Goal: Task Accomplishment & Management: Manage account settings

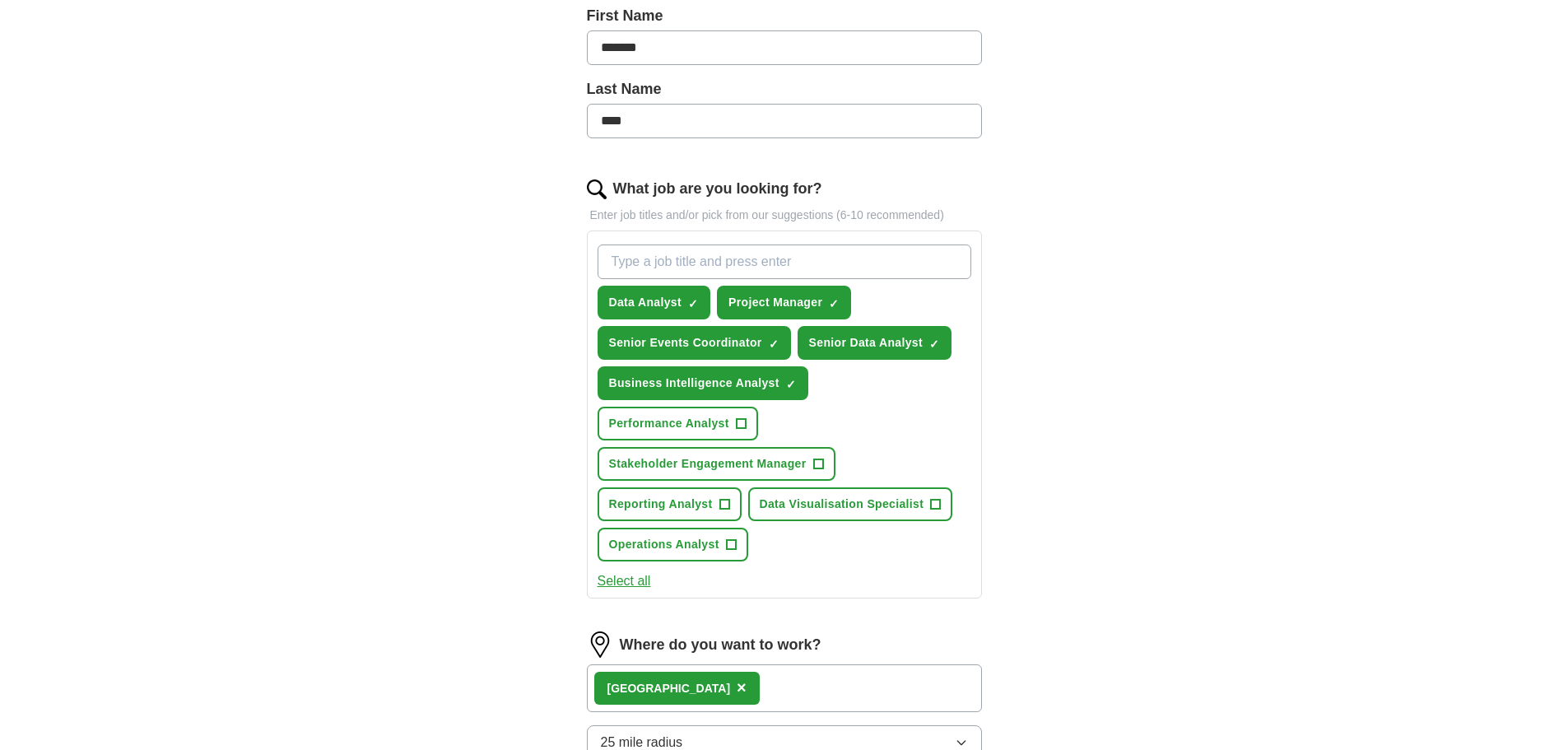
scroll to position [411, 0]
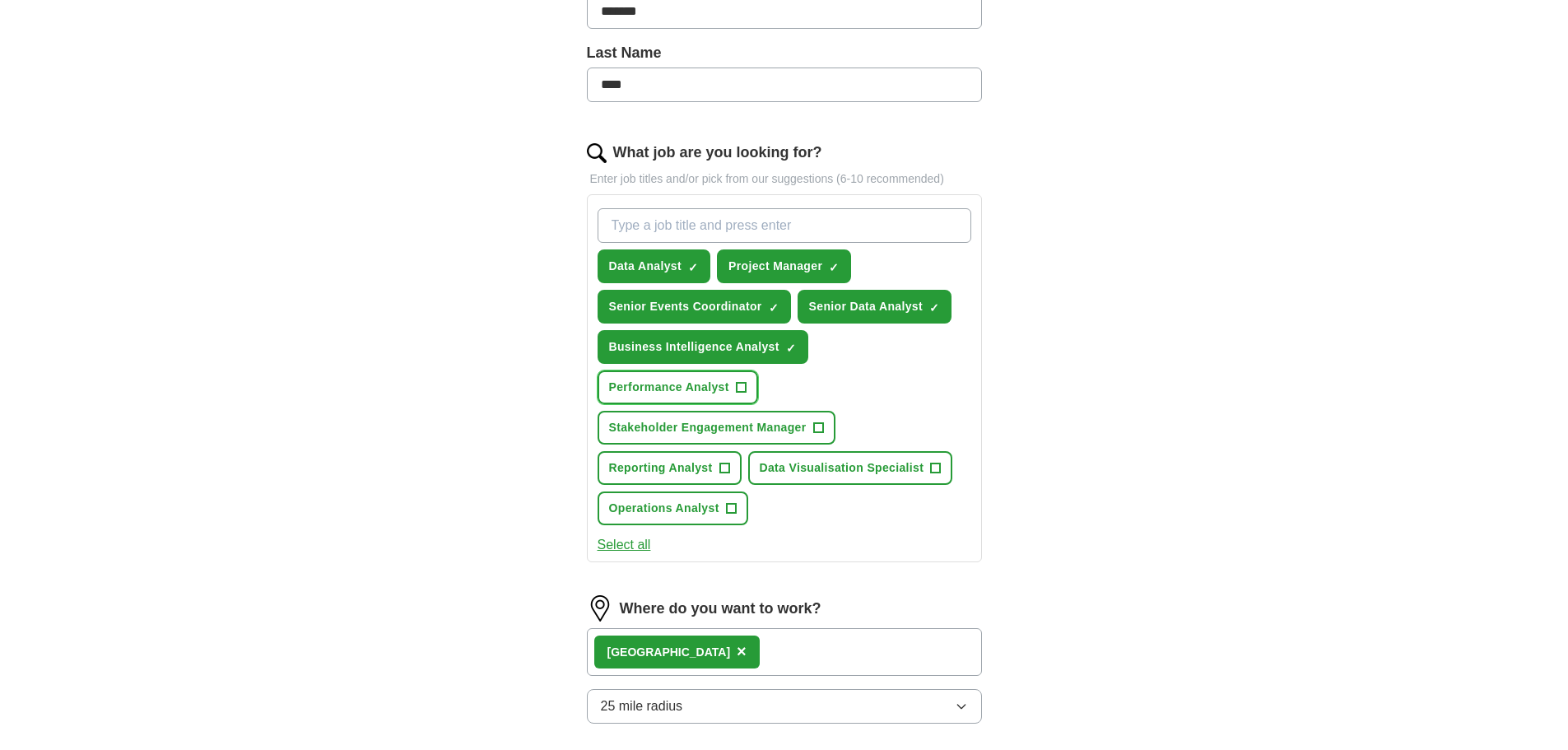
click at [742, 384] on span "+" at bounding box center [740, 388] width 10 height 13
click at [825, 424] on button "Stakeholder Engagement Manager +" at bounding box center [716, 427] width 238 height 34
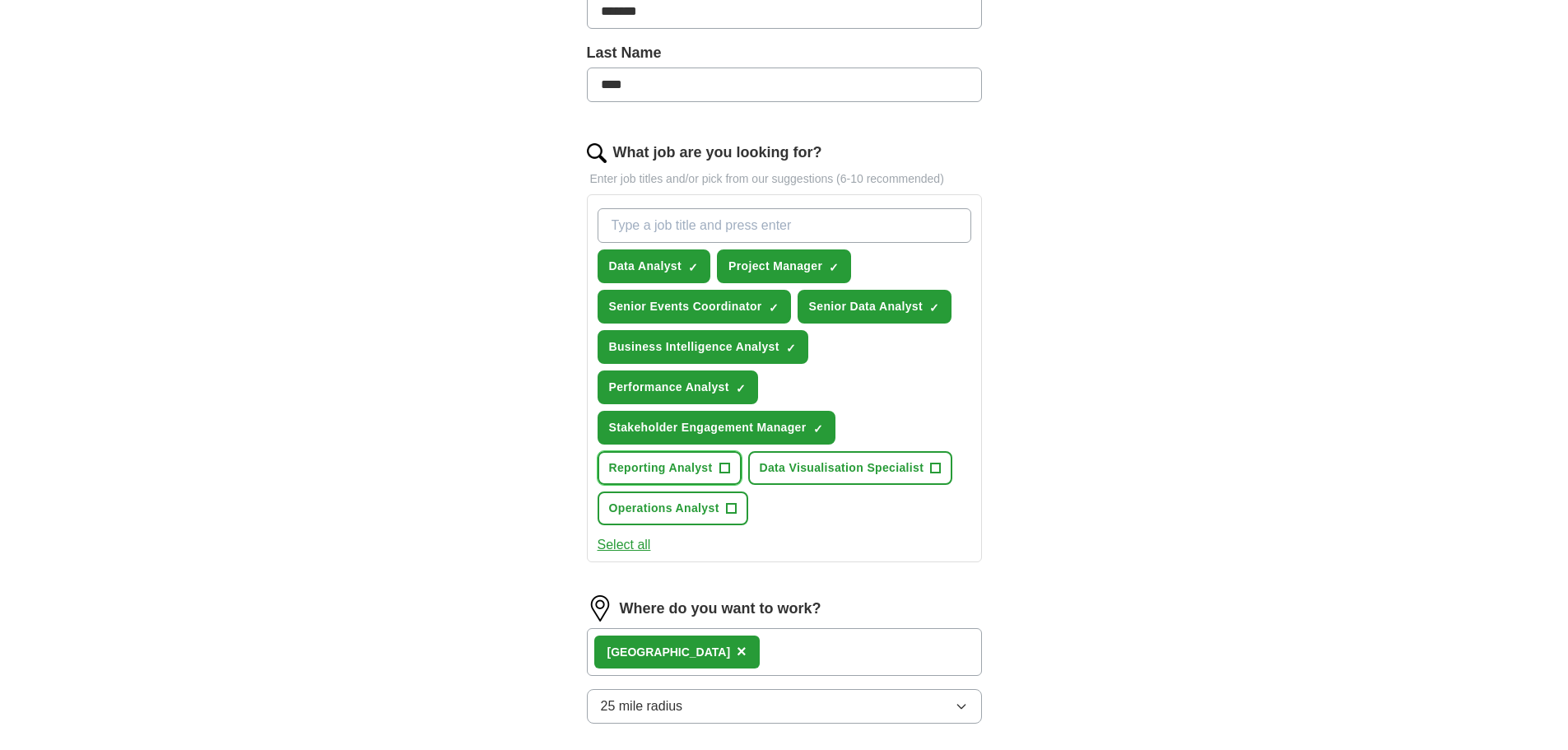
click at [733, 466] on button "Reporting Analyst +" at bounding box center [670, 467] width 144 height 34
click at [936, 471] on span "+" at bounding box center [936, 468] width 10 height 13
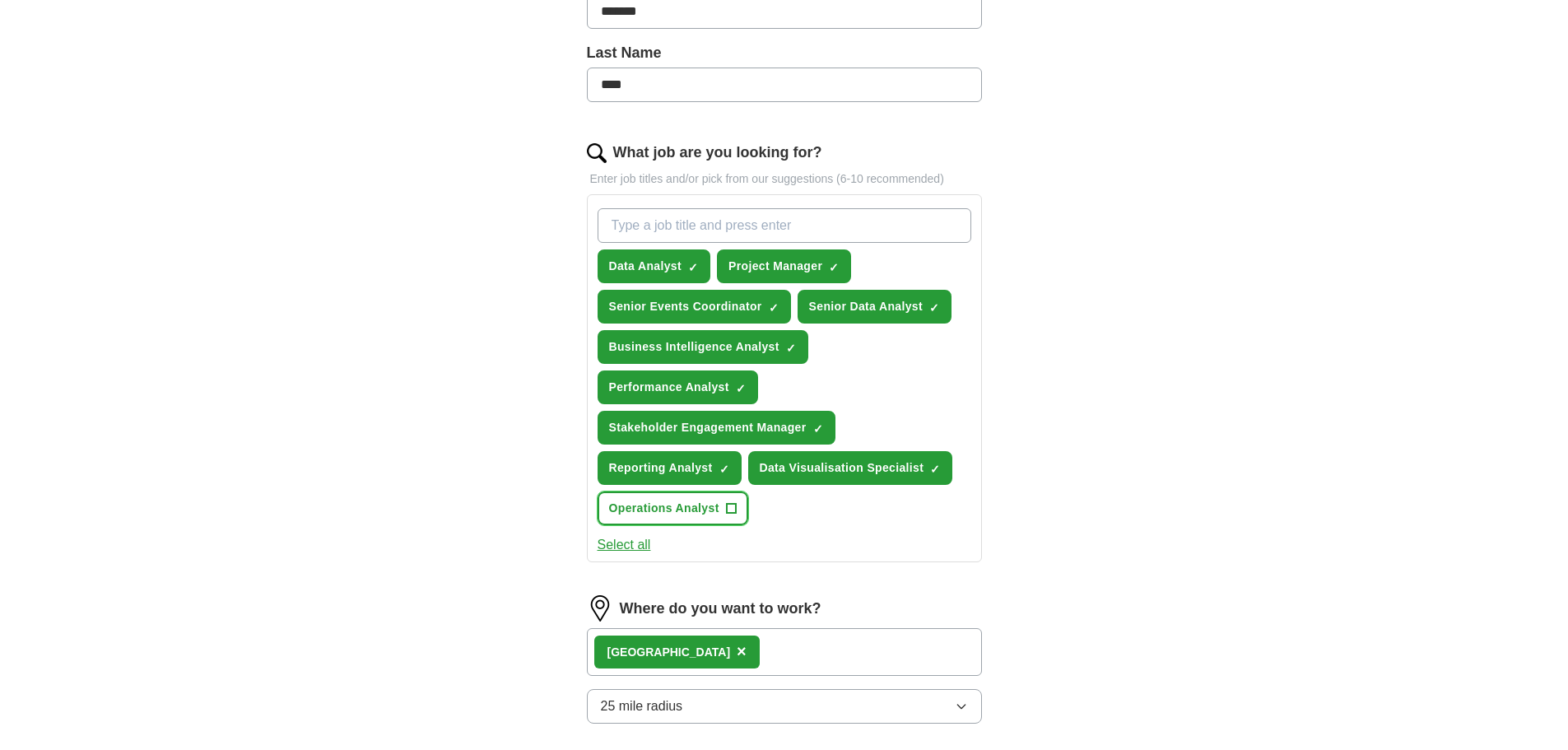
click at [736, 504] on span "+" at bounding box center [731, 508] width 10 height 13
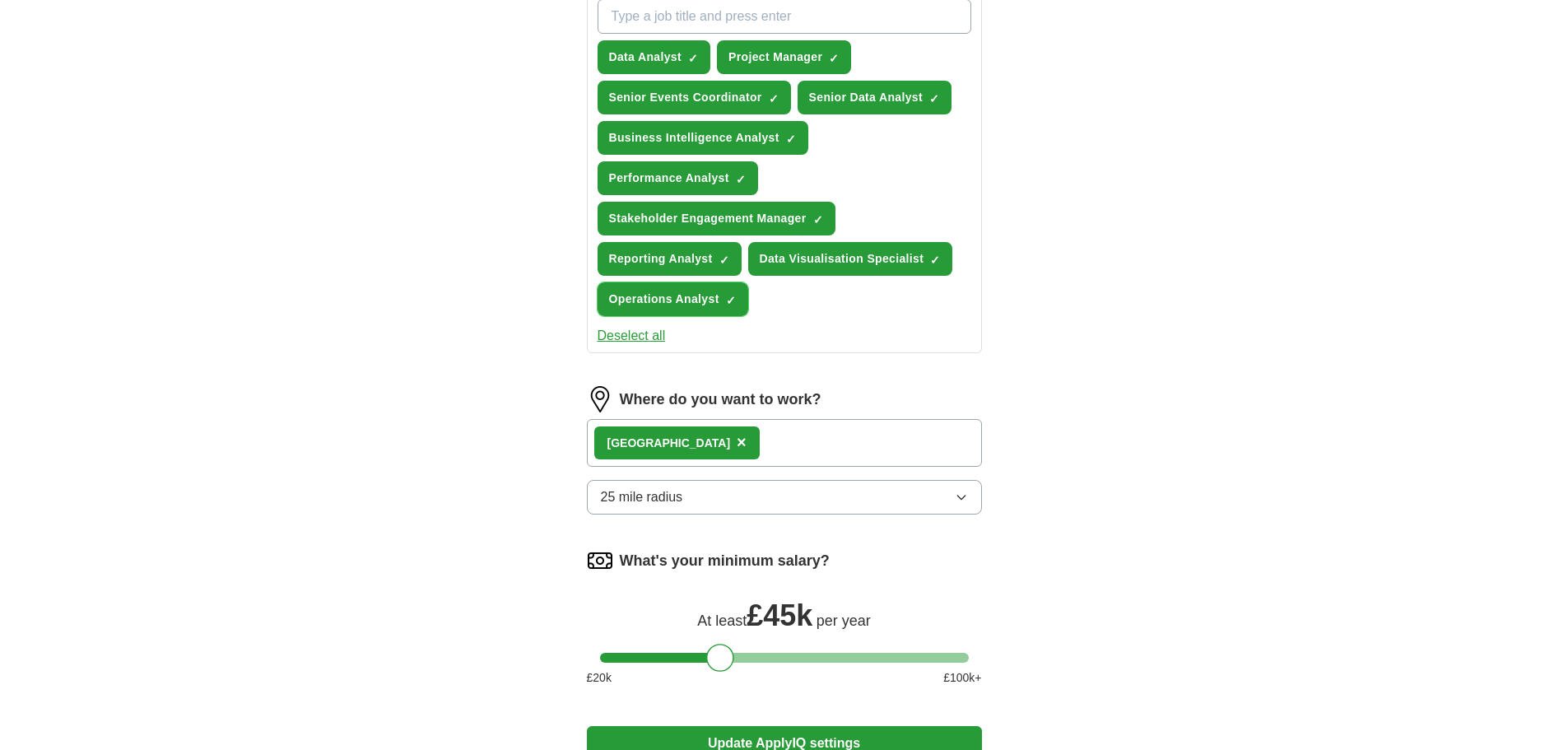
scroll to position [659, 0]
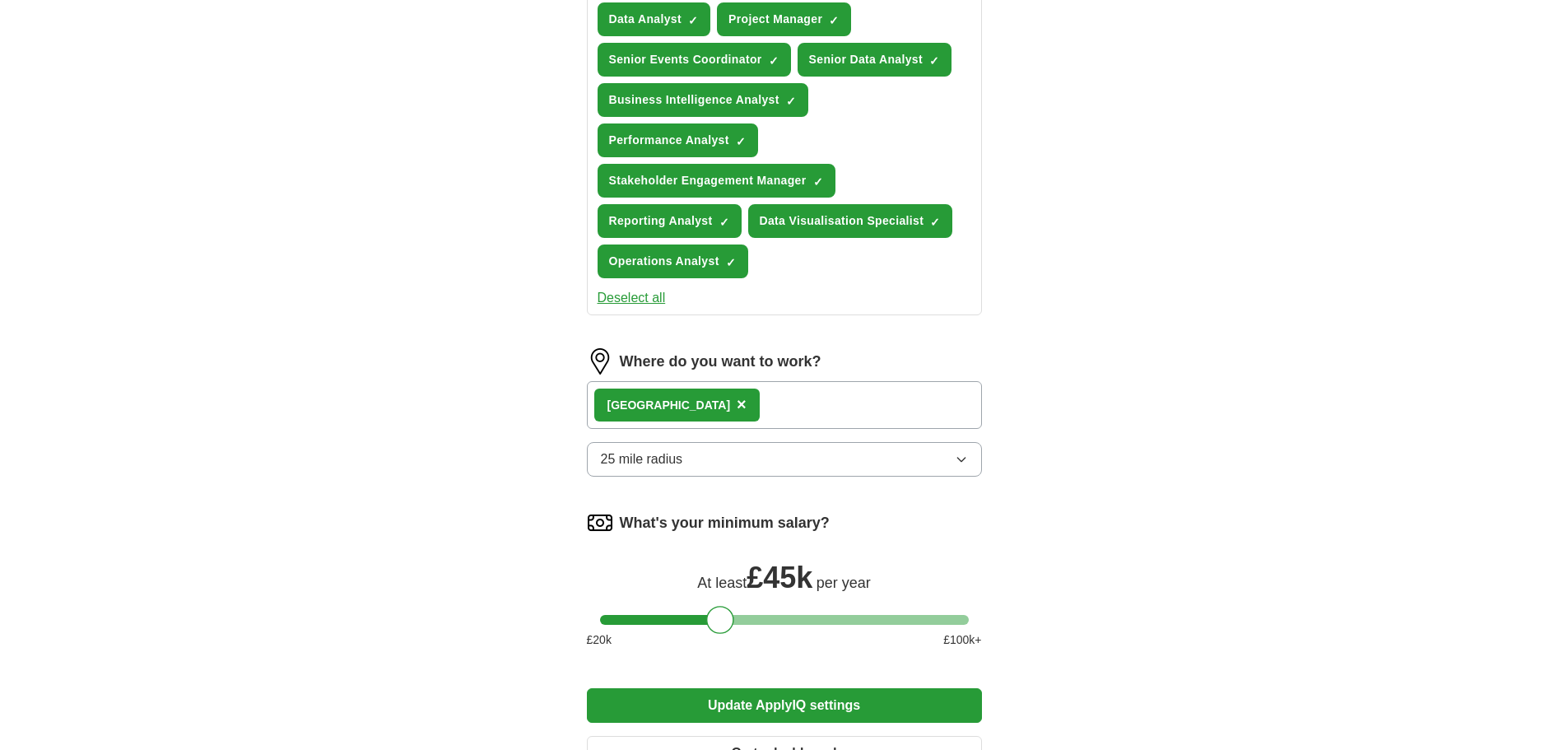
click at [962, 463] on icon "button" at bounding box center [961, 459] width 13 height 13
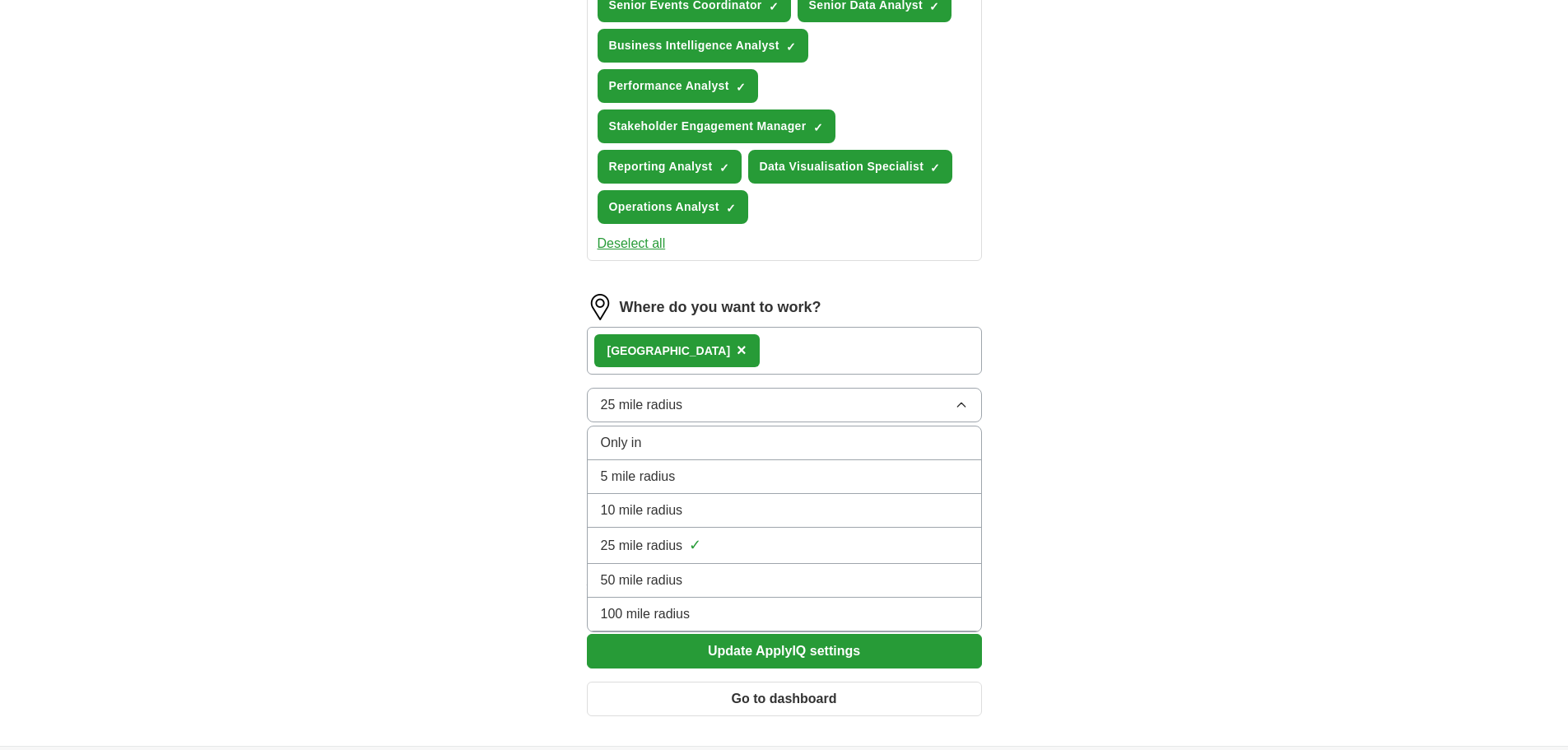
scroll to position [741, 0]
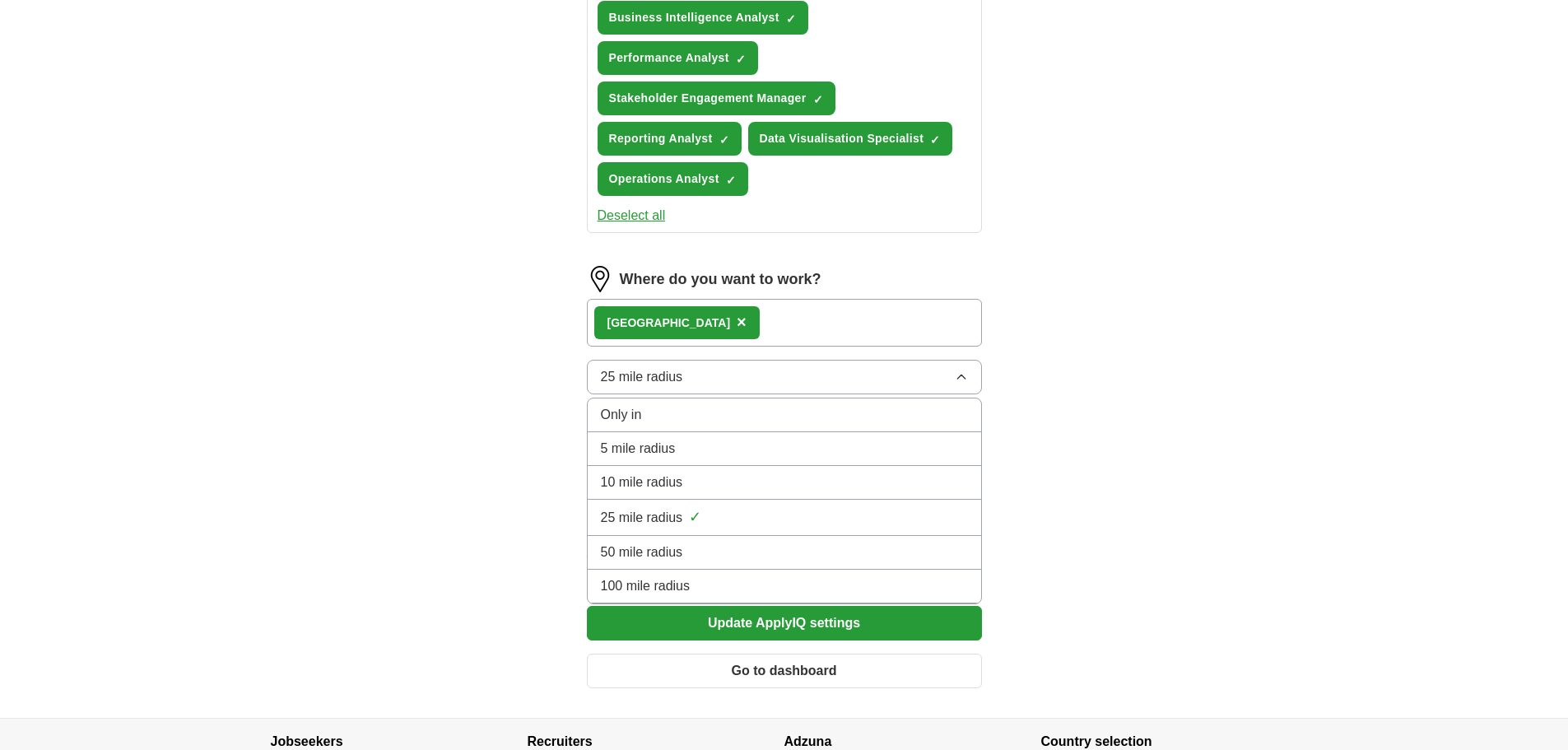
click at [834, 481] on div "10 mile radius" at bounding box center [784, 483] width 367 height 20
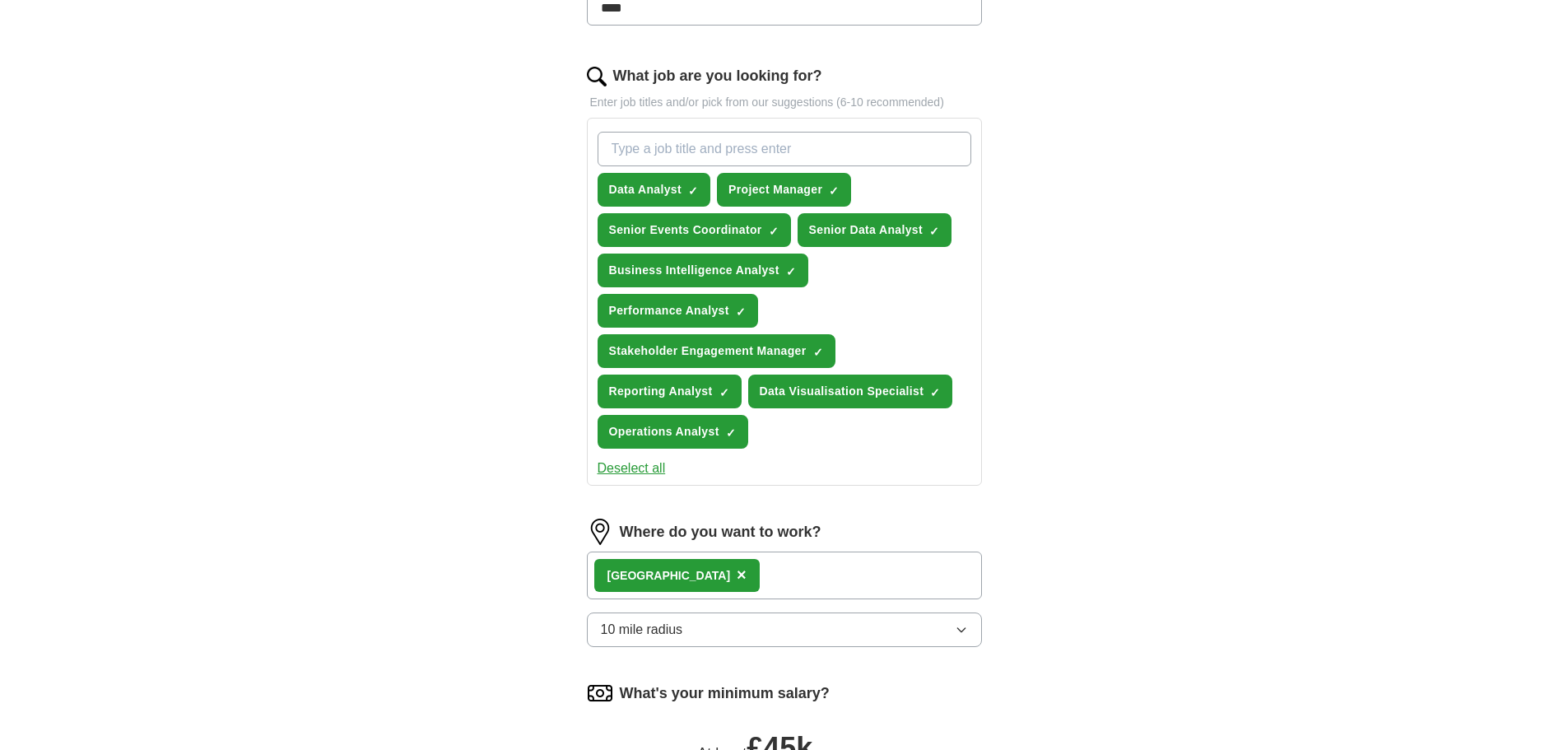
scroll to position [481, 0]
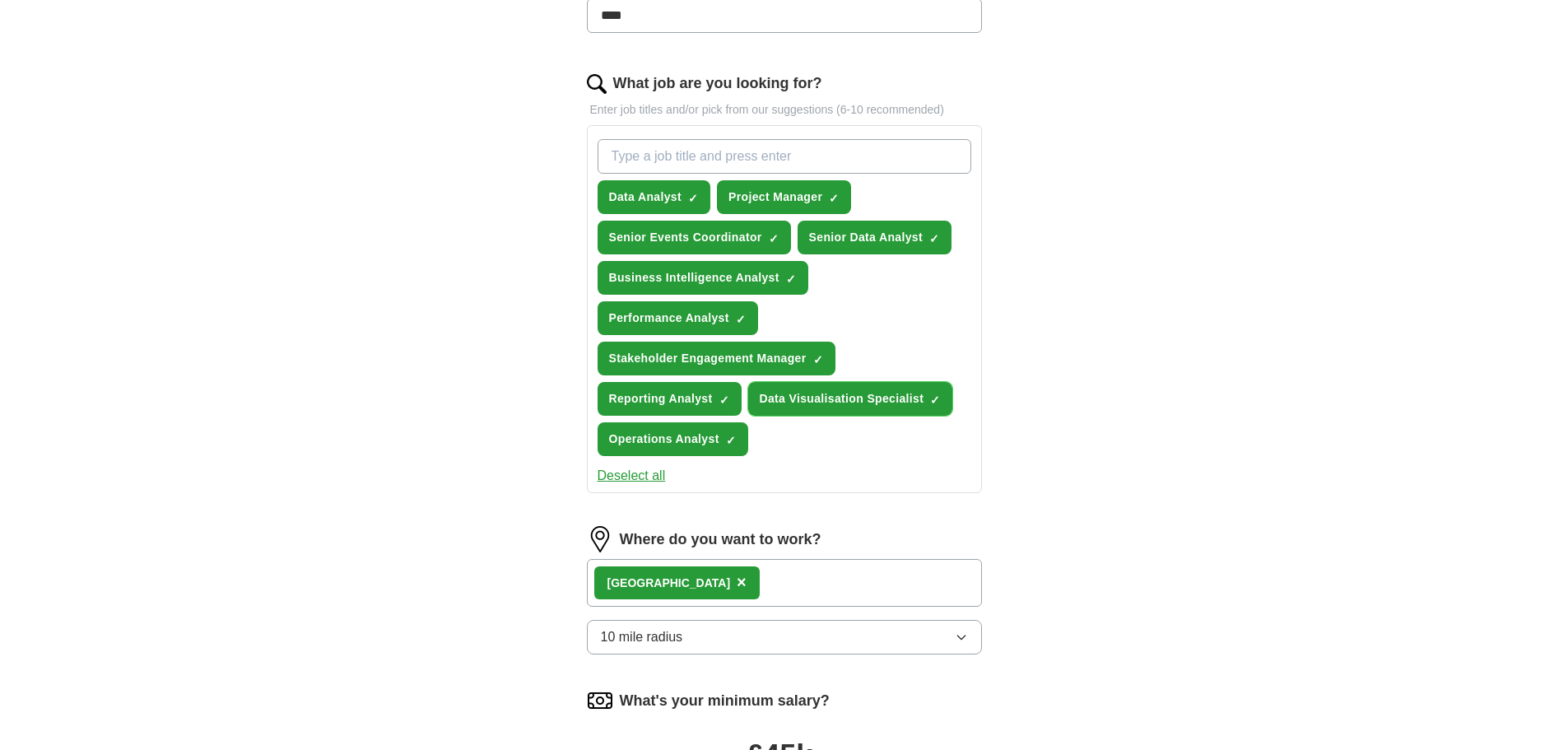
drag, startPoint x: 928, startPoint y: 399, endPoint x: 939, endPoint y: 398, distance: 11.0
click at [933, 399] on button "Data Visualisation Specialist ✓ ×" at bounding box center [851, 399] width 205 height 34
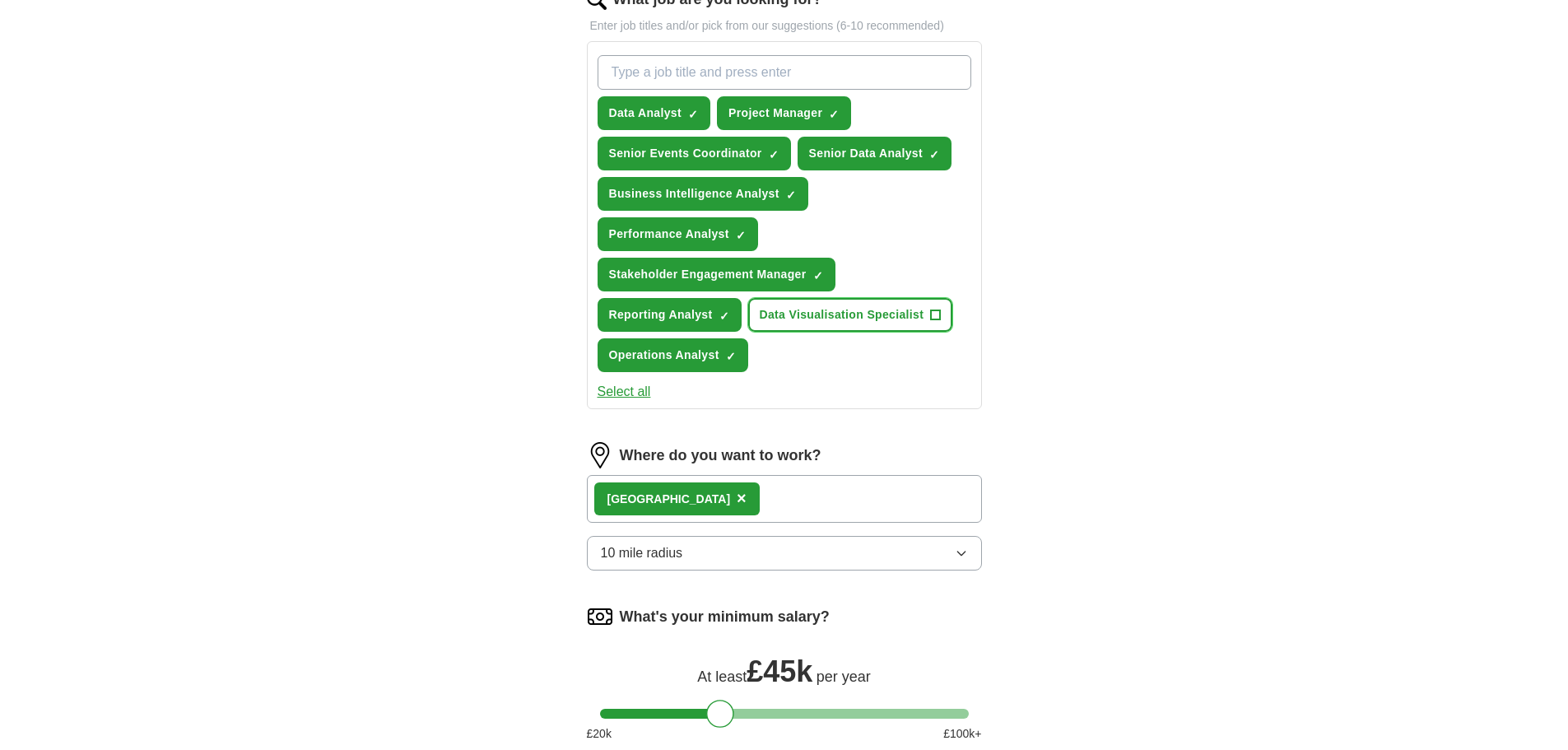
scroll to position [563, 0]
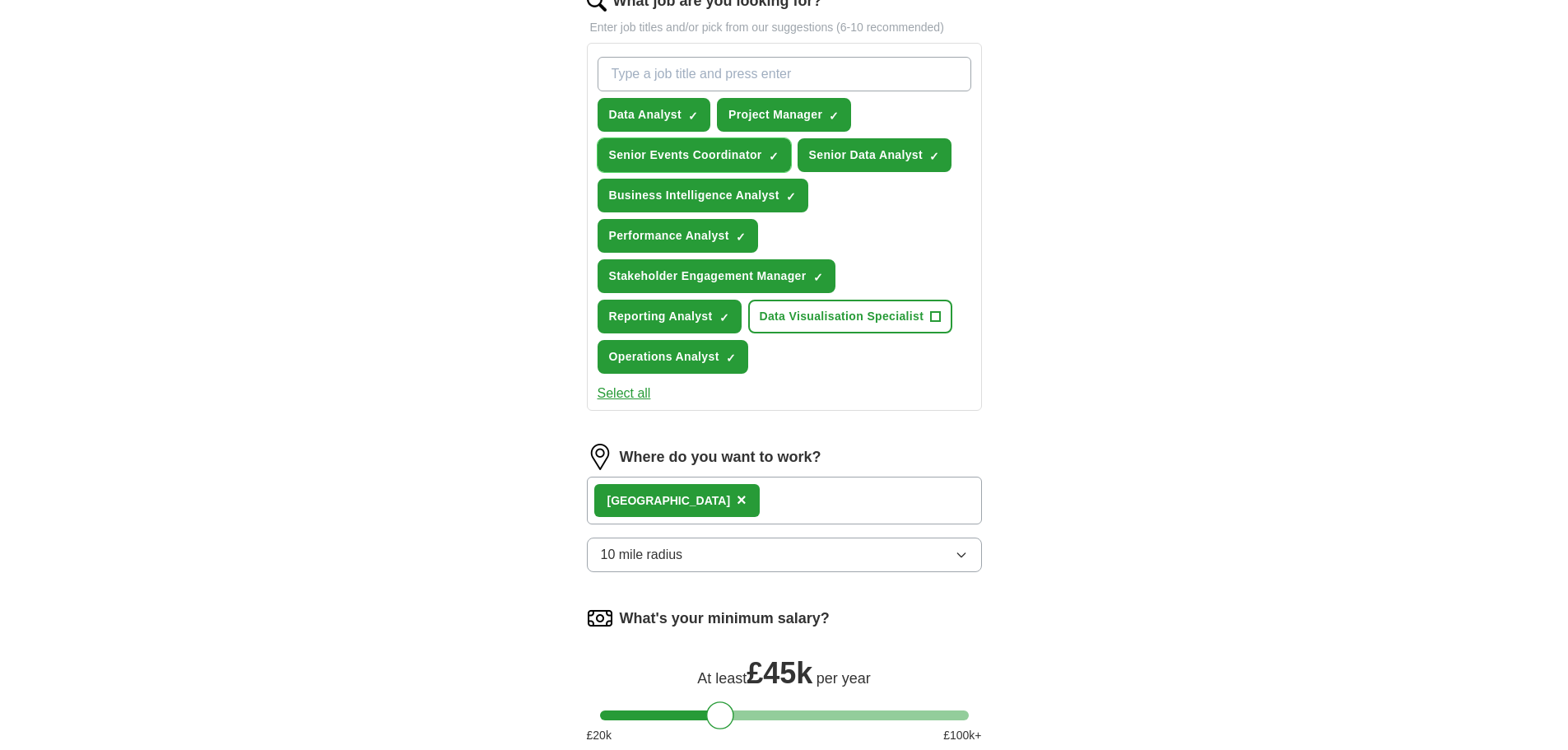
click at [779, 152] on span "✓ ×" at bounding box center [774, 155] width 11 height 10
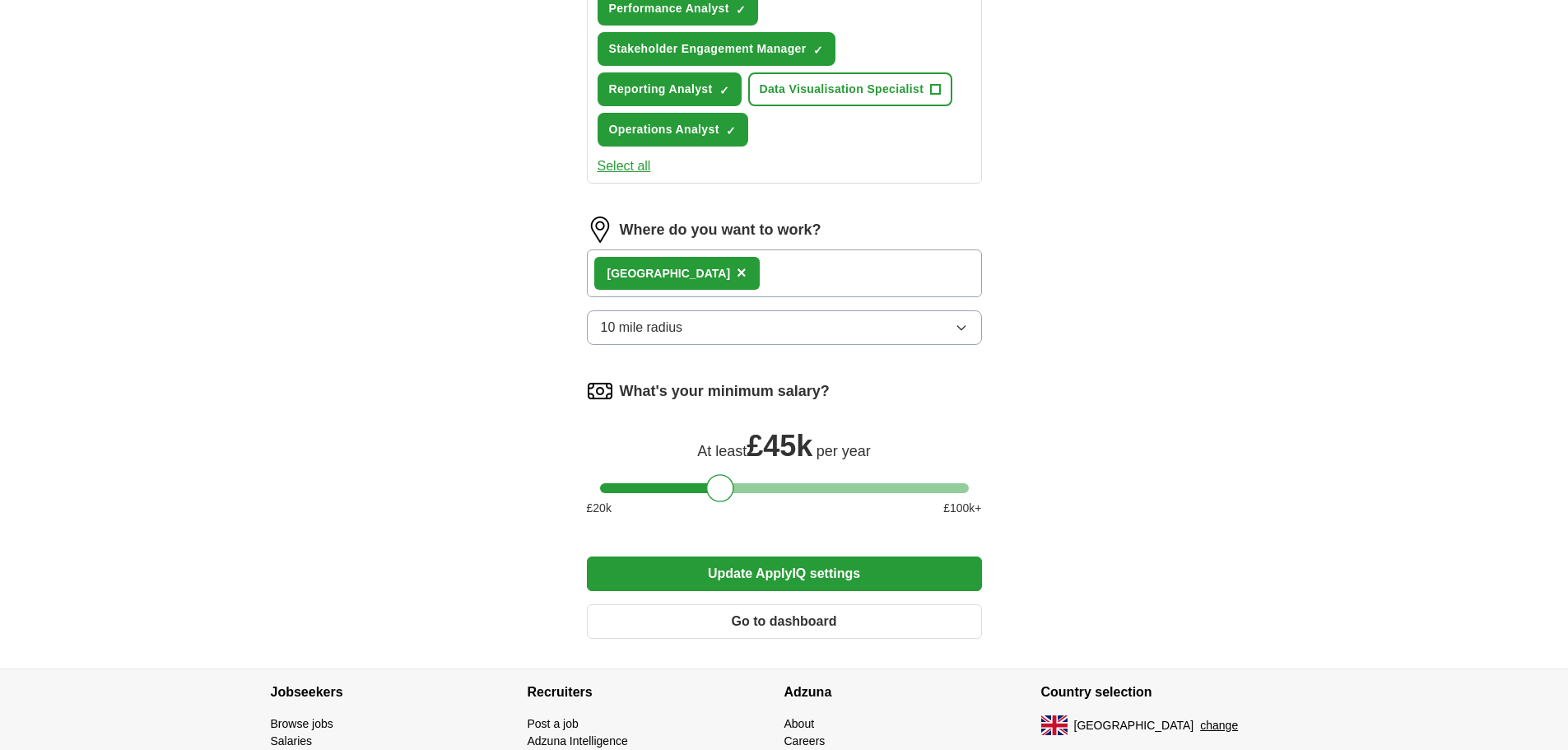
scroll to position [892, 0]
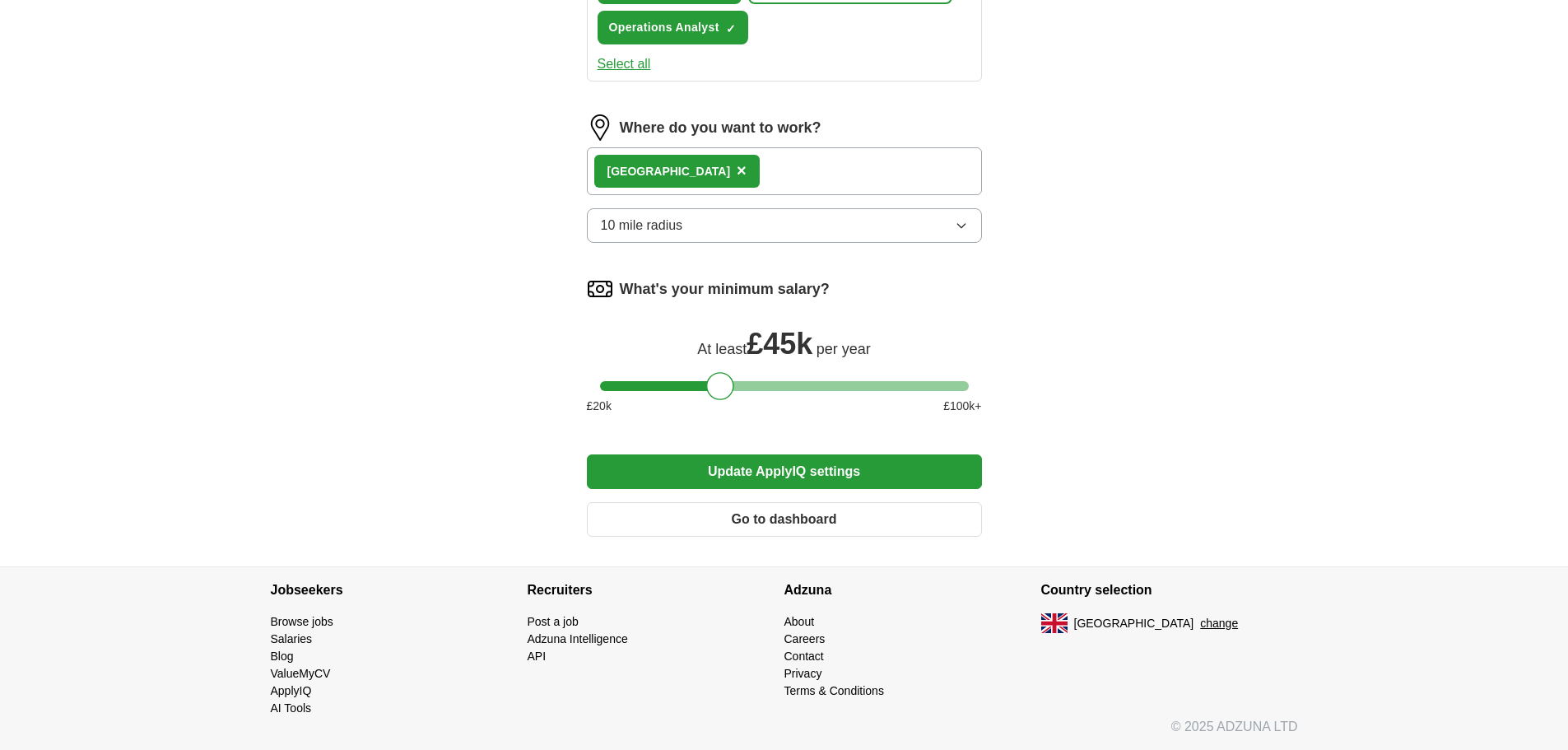
click at [778, 474] on button "Update ApplyIQ settings" at bounding box center [784, 472] width 395 height 35
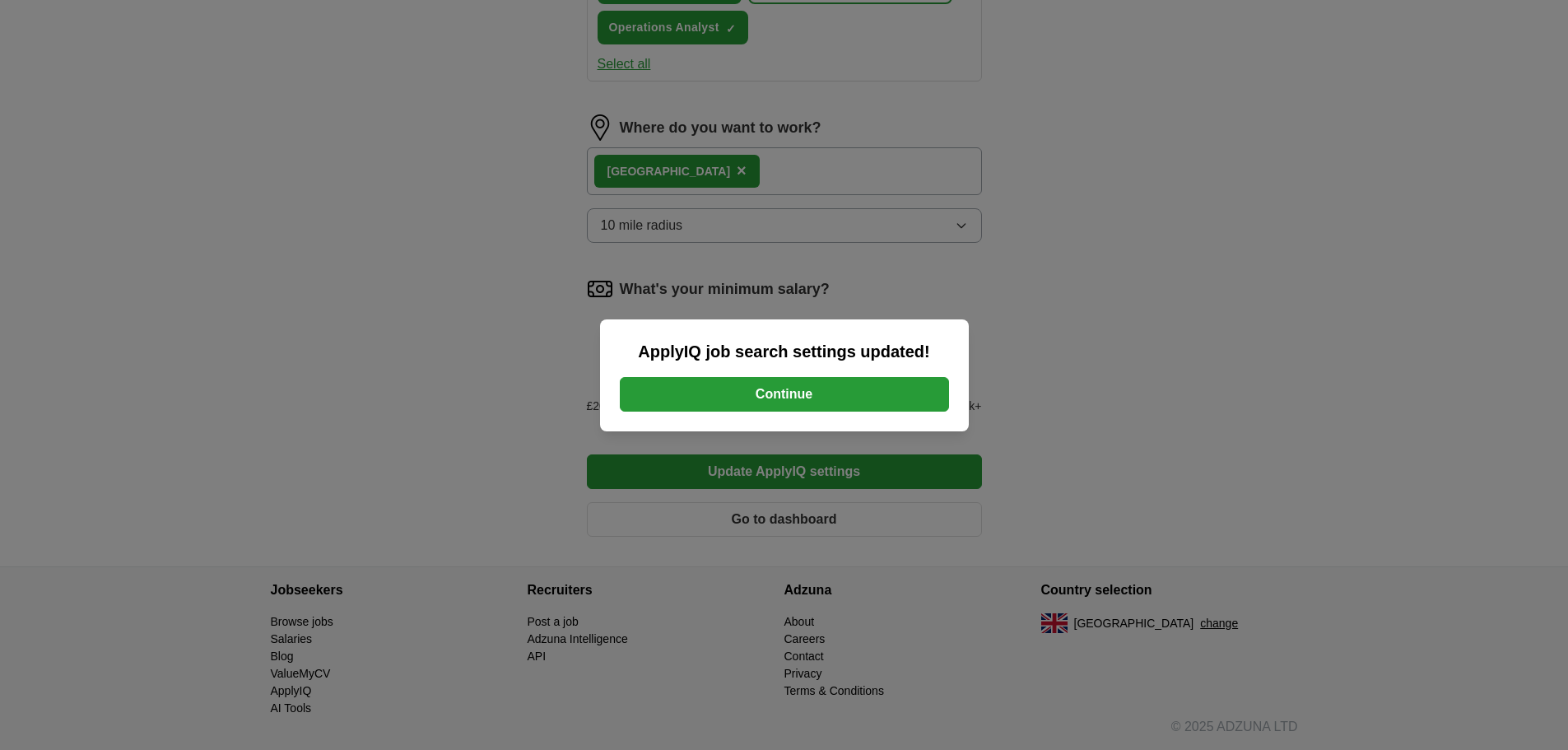
click at [851, 392] on button "Continue" at bounding box center [784, 394] width 329 height 35
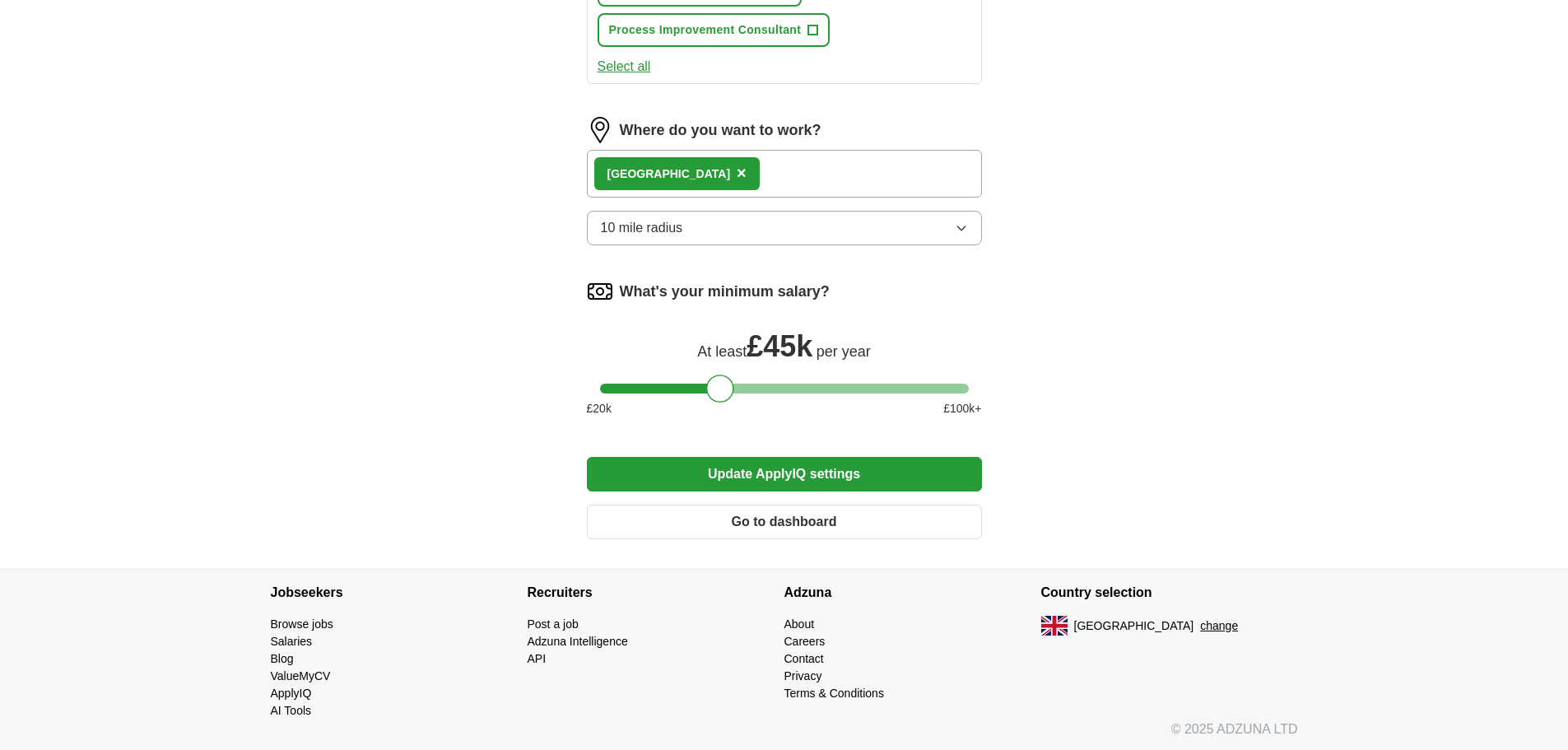
scroll to position [892, 0]
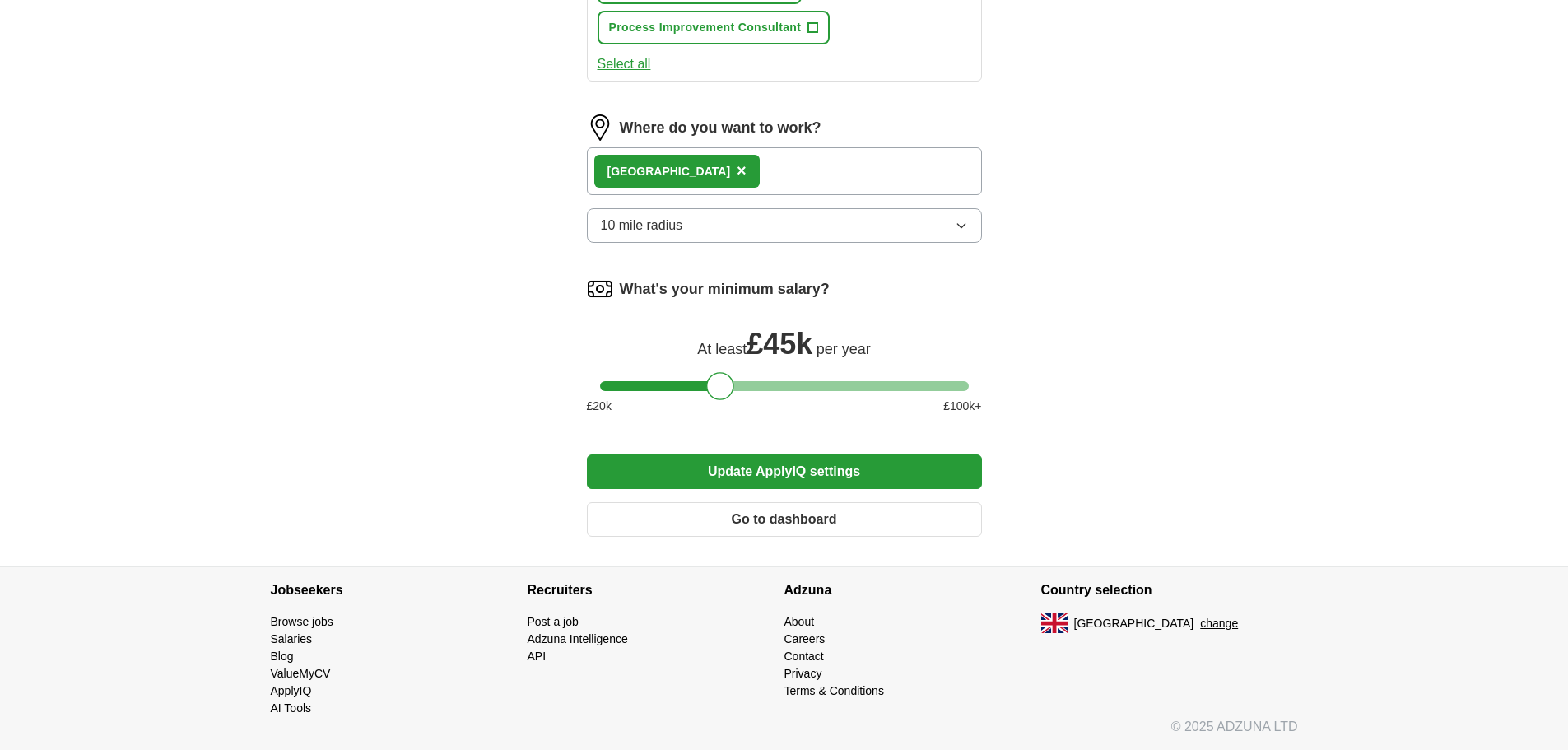
click at [786, 512] on button "Go to dashboard" at bounding box center [784, 519] width 395 height 35
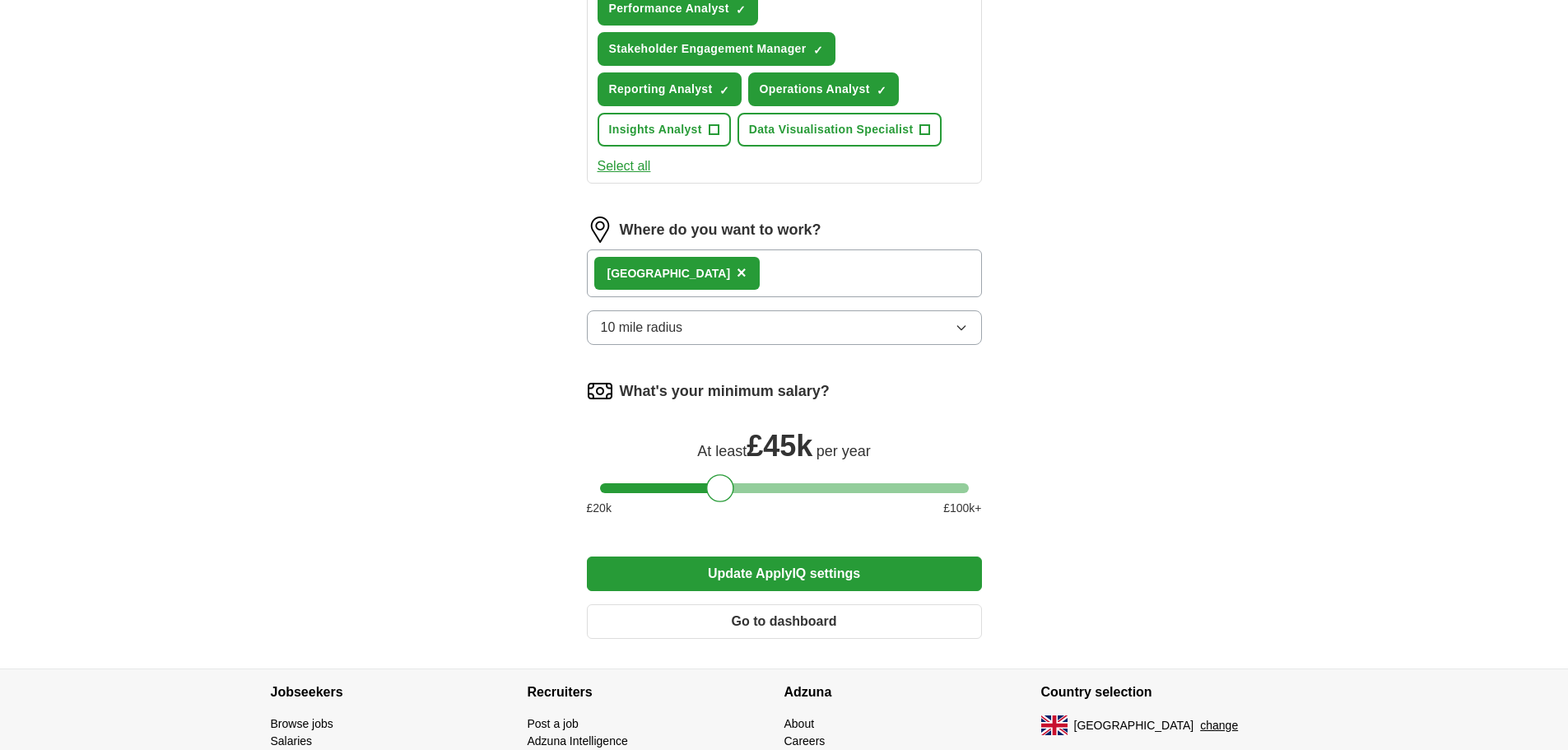
scroll to position [570, 0]
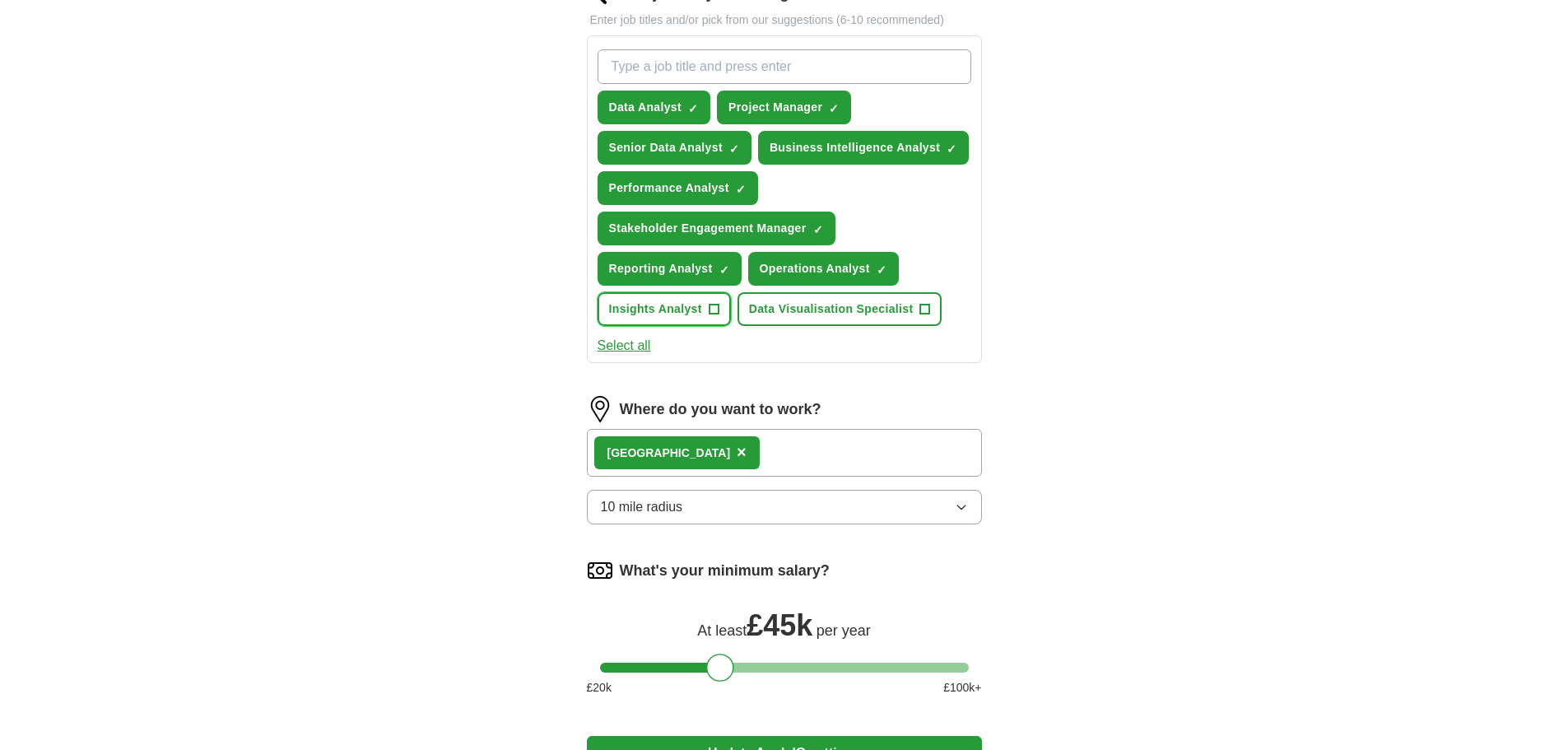
click at [717, 308] on span "+" at bounding box center [714, 309] width 10 height 13
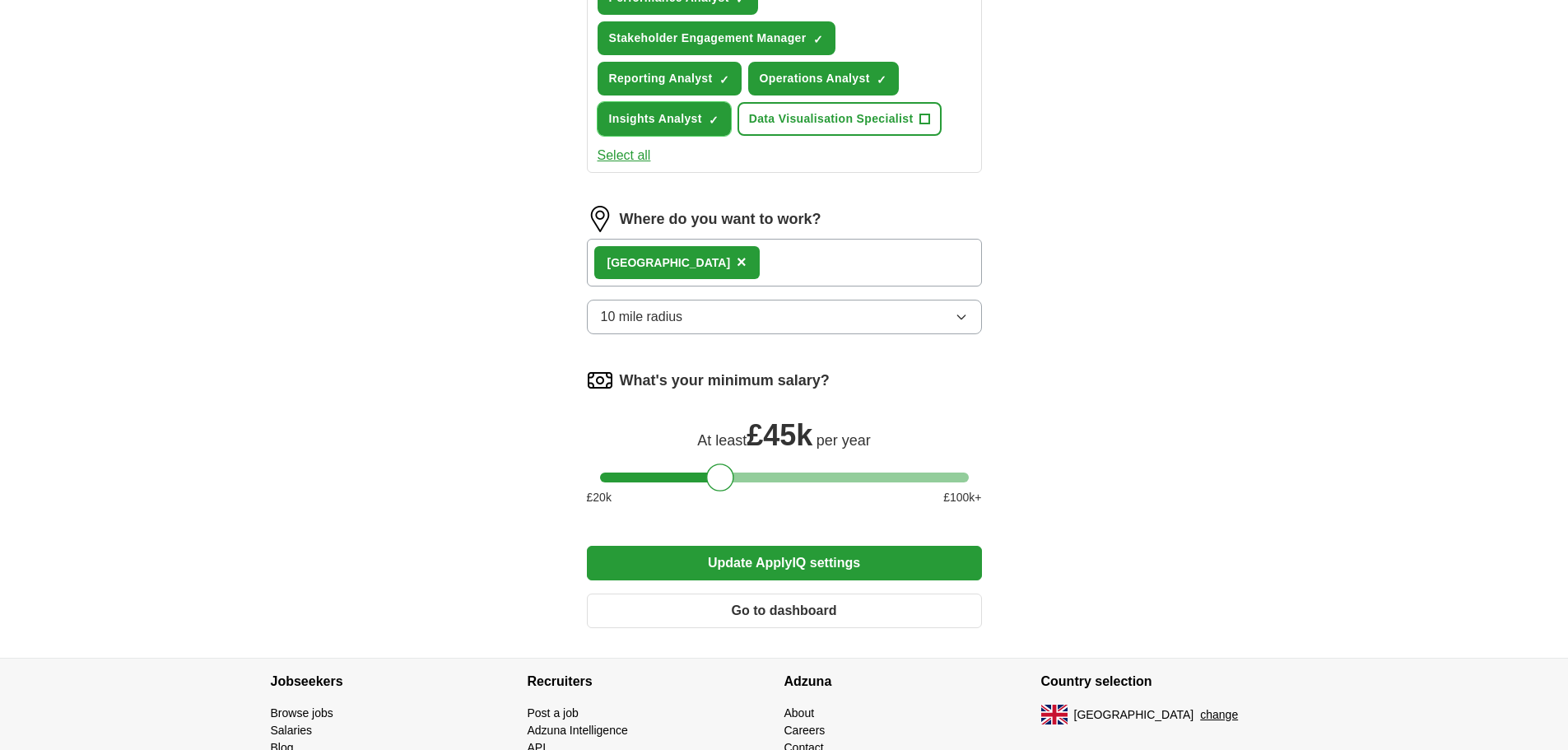
scroll to position [852, 0]
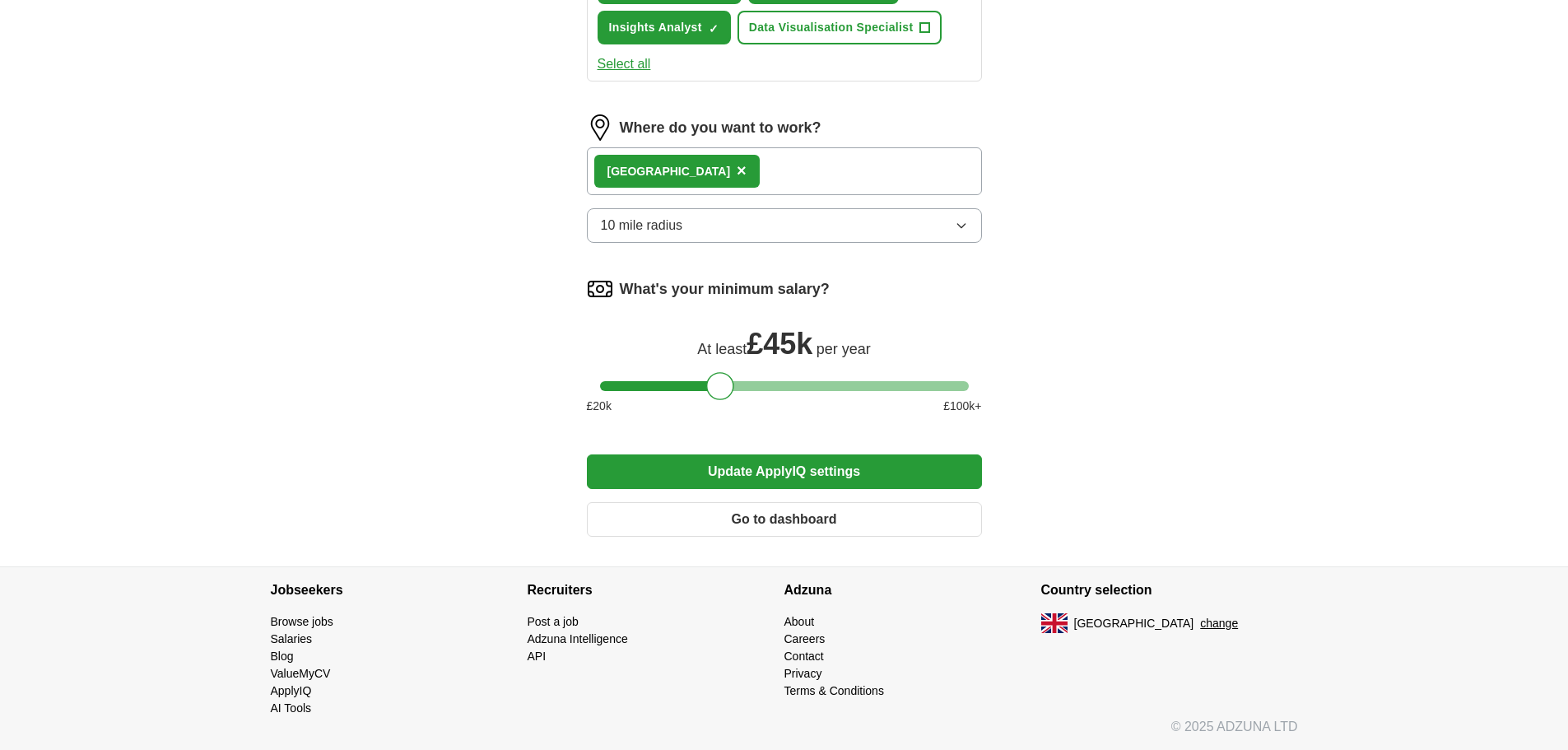
click at [810, 476] on button "Update ApplyIQ settings" at bounding box center [784, 472] width 395 height 35
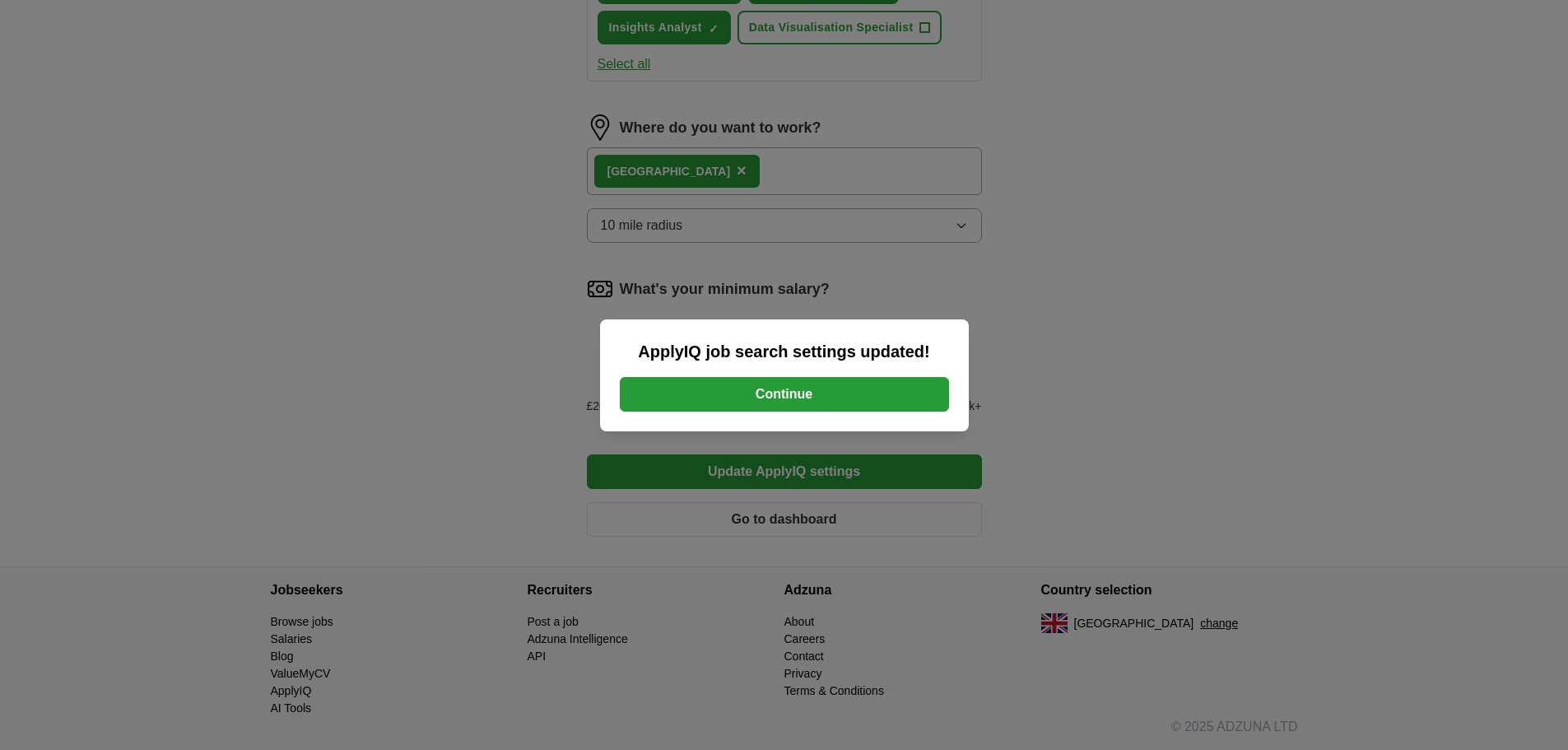
click at [814, 383] on button "Continue" at bounding box center [784, 394] width 329 height 35
